Goal: Task Accomplishment & Management: Manage account settings

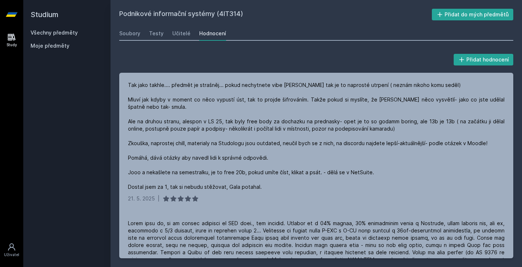
click at [54, 47] on span "Moje předměty" at bounding box center [50, 45] width 39 height 7
click at [477, 12] on button "Přidat do mých předmětů" at bounding box center [473, 15] width 82 height 12
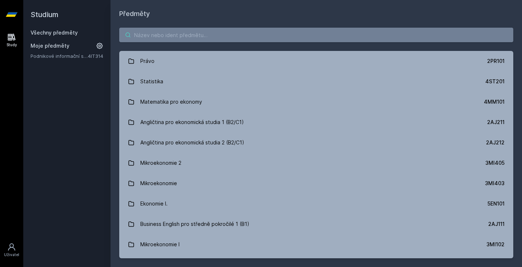
click at [162, 33] on input "search" at bounding box center [316, 35] width 394 height 15
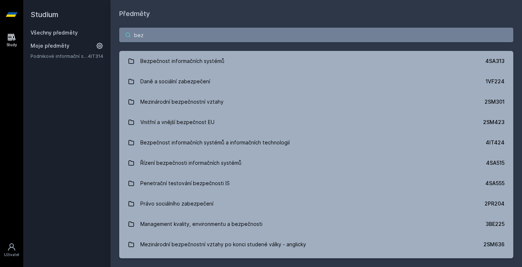
type input "bezp"
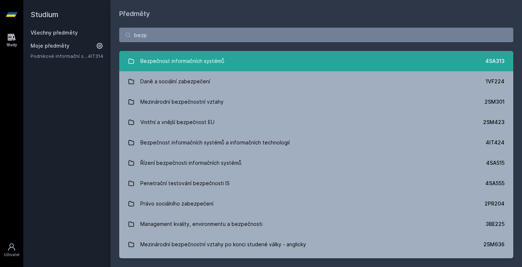
click at [163, 62] on div "Bezpečnost informačních systémů" at bounding box center [182, 61] width 84 height 15
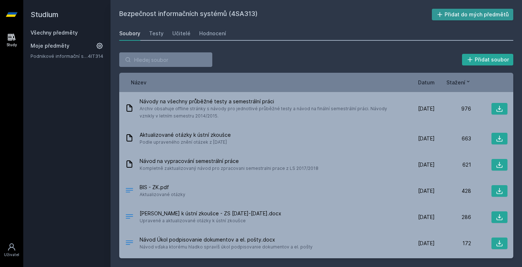
click at [481, 15] on button "Přidat do mých předmětů" at bounding box center [473, 15] width 82 height 12
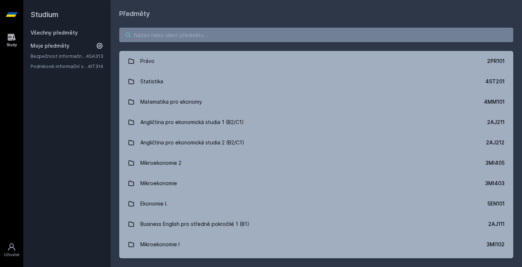
click at [148, 36] on input "search" at bounding box center [316, 35] width 394 height 15
type input "analy"
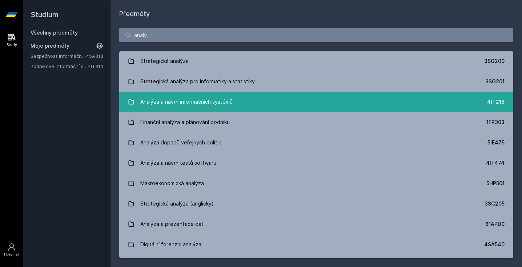
click at [186, 102] on div "Analýza a návrh informačních systémů" at bounding box center [186, 102] width 92 height 15
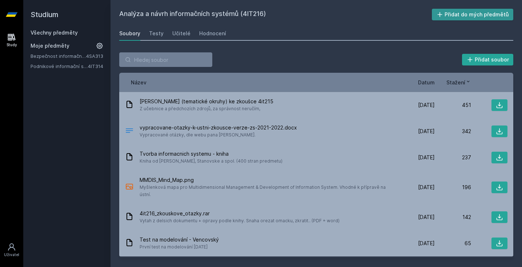
click at [491, 13] on button "Přidat do mých předmětů" at bounding box center [473, 15] width 82 height 12
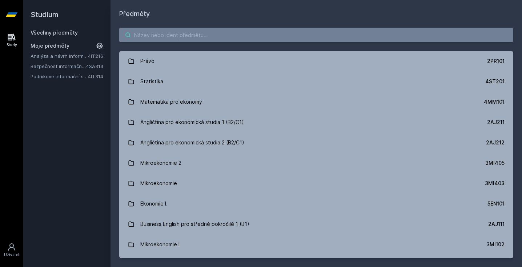
click at [165, 35] on input "search" at bounding box center [316, 35] width 394 height 15
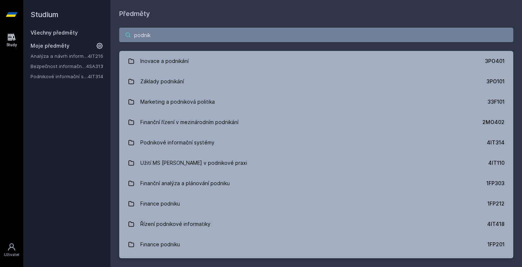
type input "podniko"
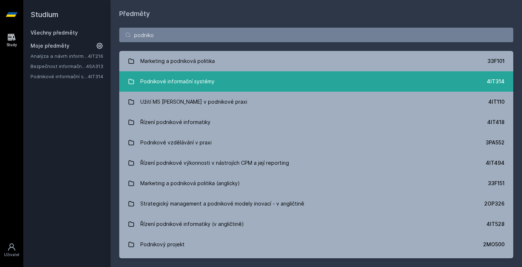
click at [205, 89] on link "Podnikové informační systémy 4IT314" at bounding box center [316, 81] width 394 height 20
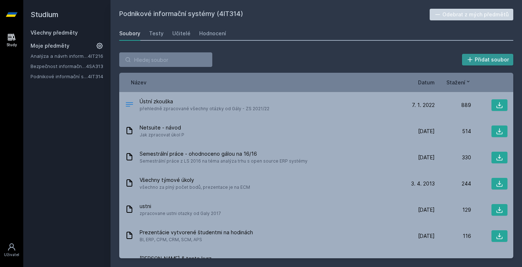
click at [485, 64] on button "Přidat soubor" at bounding box center [488, 60] width 52 height 12
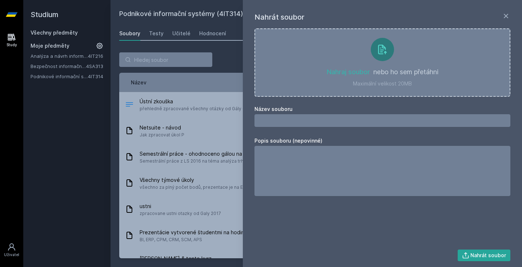
click at [511, 17] on div "Nahrát soubor Nahraj soubor nebo ho sem přetáhni Maximální velikost 20MB Název …" at bounding box center [382, 133] width 279 height 267
click at [504, 19] on icon at bounding box center [506, 16] width 9 height 9
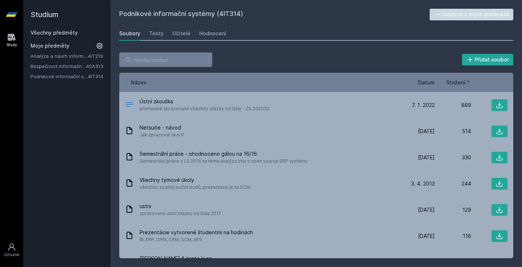
click at [479, 14] on button "Odebrat z mých předmětů" at bounding box center [472, 15] width 84 height 12
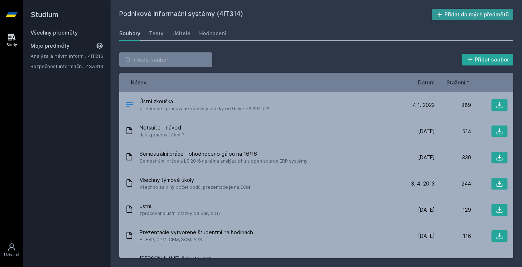
click at [479, 14] on button "Přidat do mých předmětů" at bounding box center [473, 15] width 82 height 12
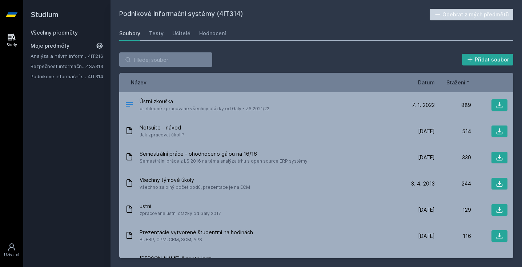
click at [316, 35] on div "Soubory Testy Učitelé Hodnocení" at bounding box center [316, 33] width 394 height 15
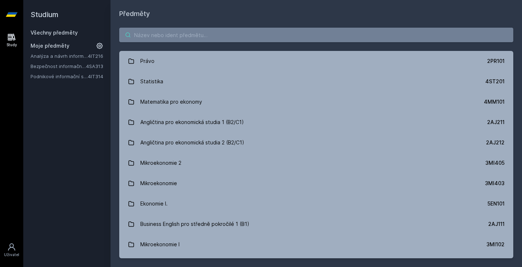
click at [184, 39] on input "search" at bounding box center [316, 35] width 394 height 15
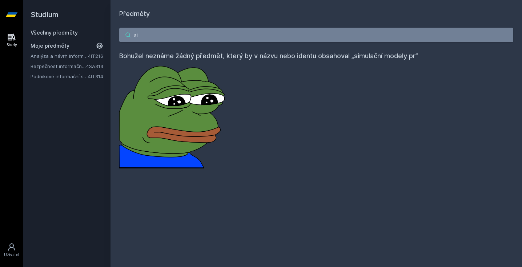
type input "s"
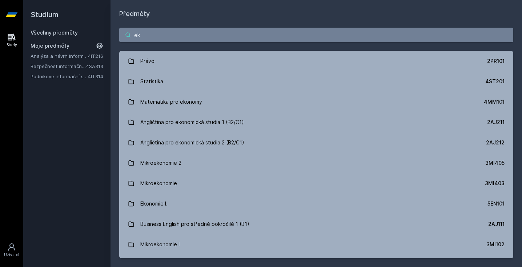
type input "e"
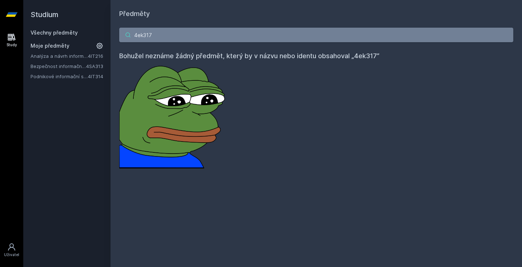
type input "4ek31"
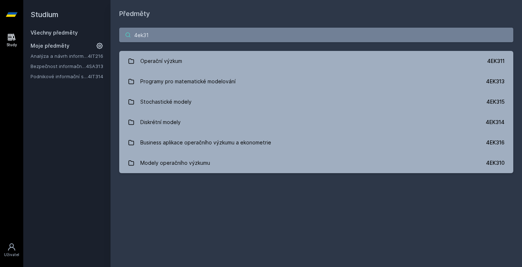
click at [506, 34] on input "4ek31" at bounding box center [316, 35] width 394 height 15
